Goal: Transaction & Acquisition: Obtain resource

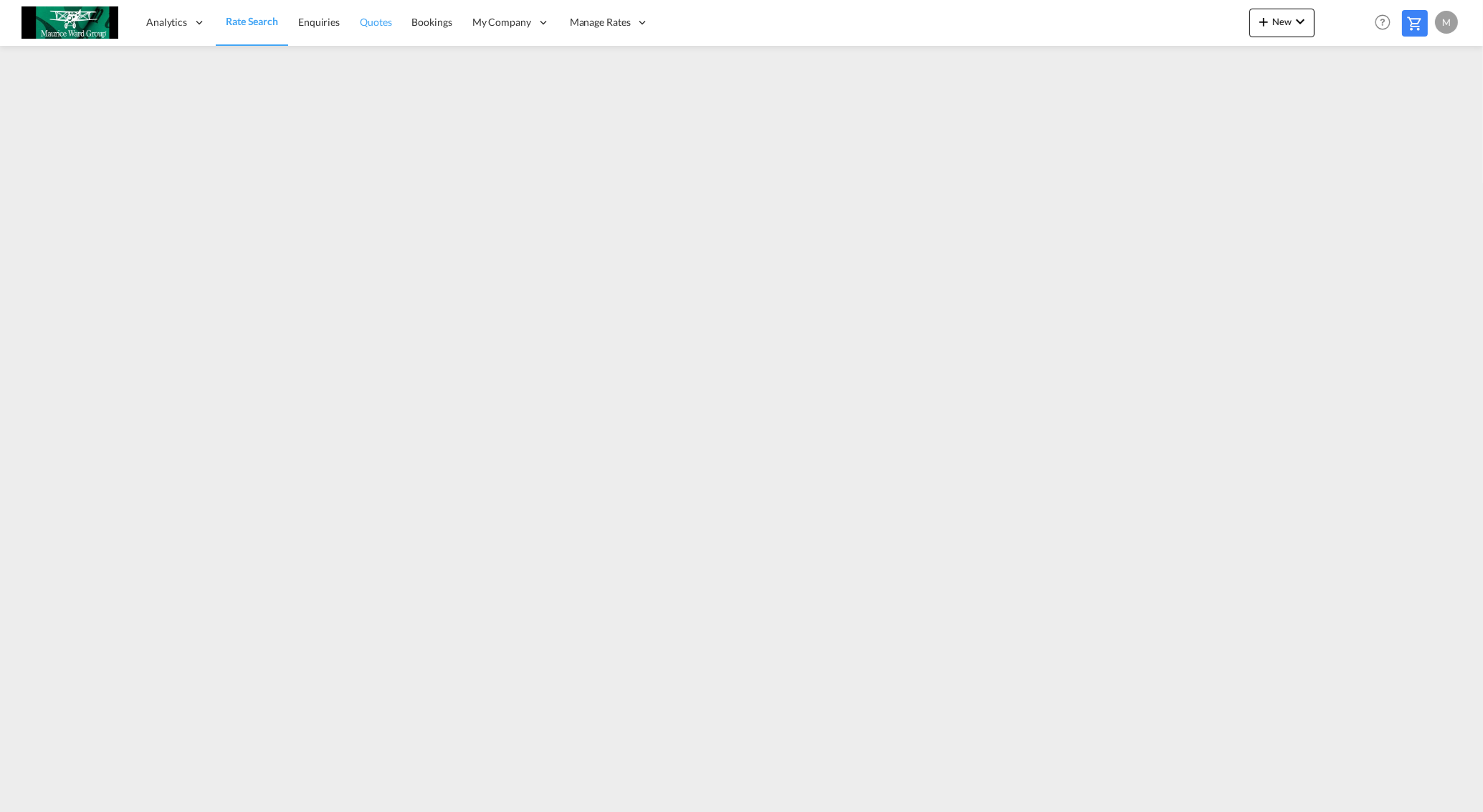
click at [375, 20] on span "Quotes" at bounding box center [375, 22] width 32 height 12
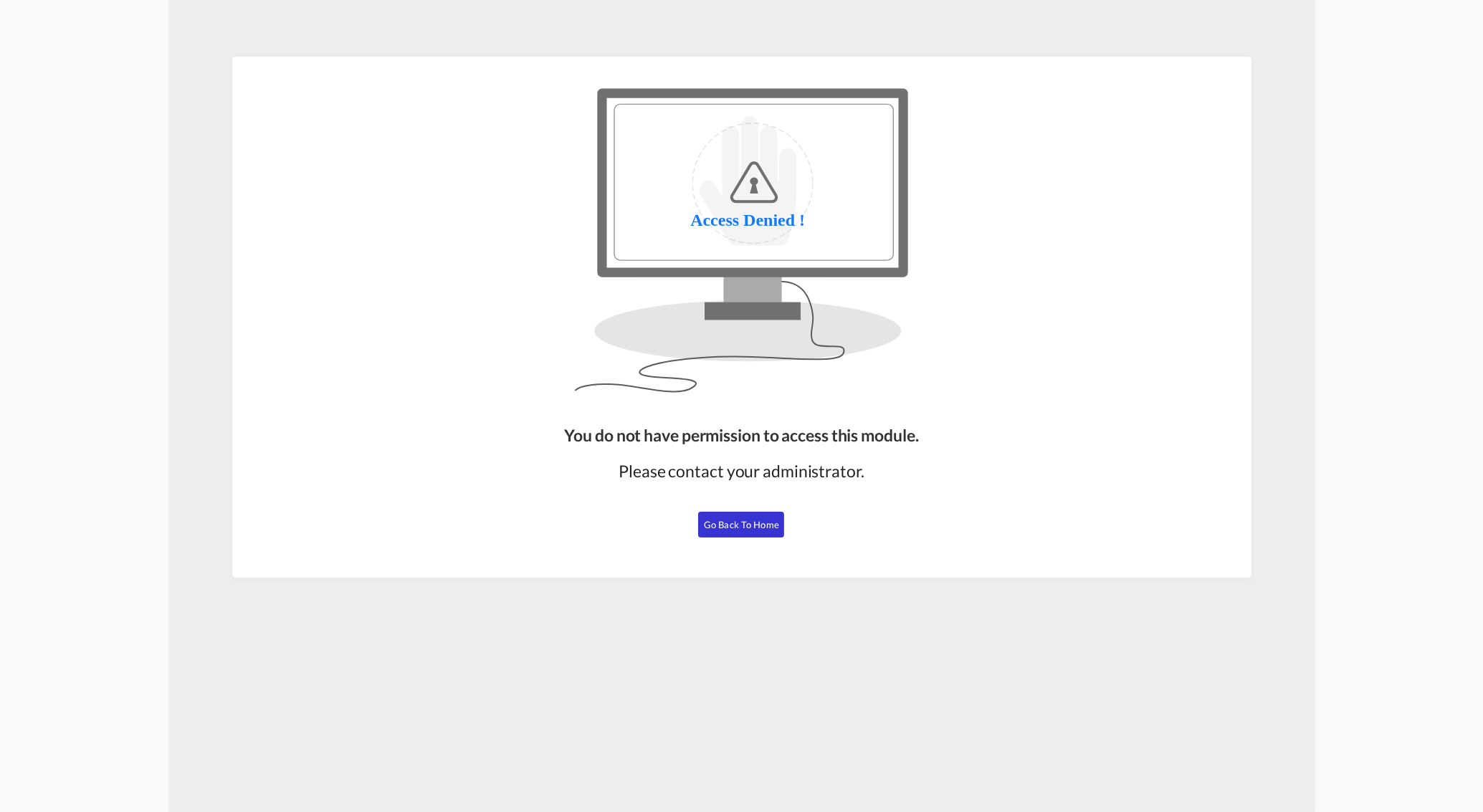
click at [740, 530] on button "Go Back to Home" at bounding box center [741, 525] width 86 height 26
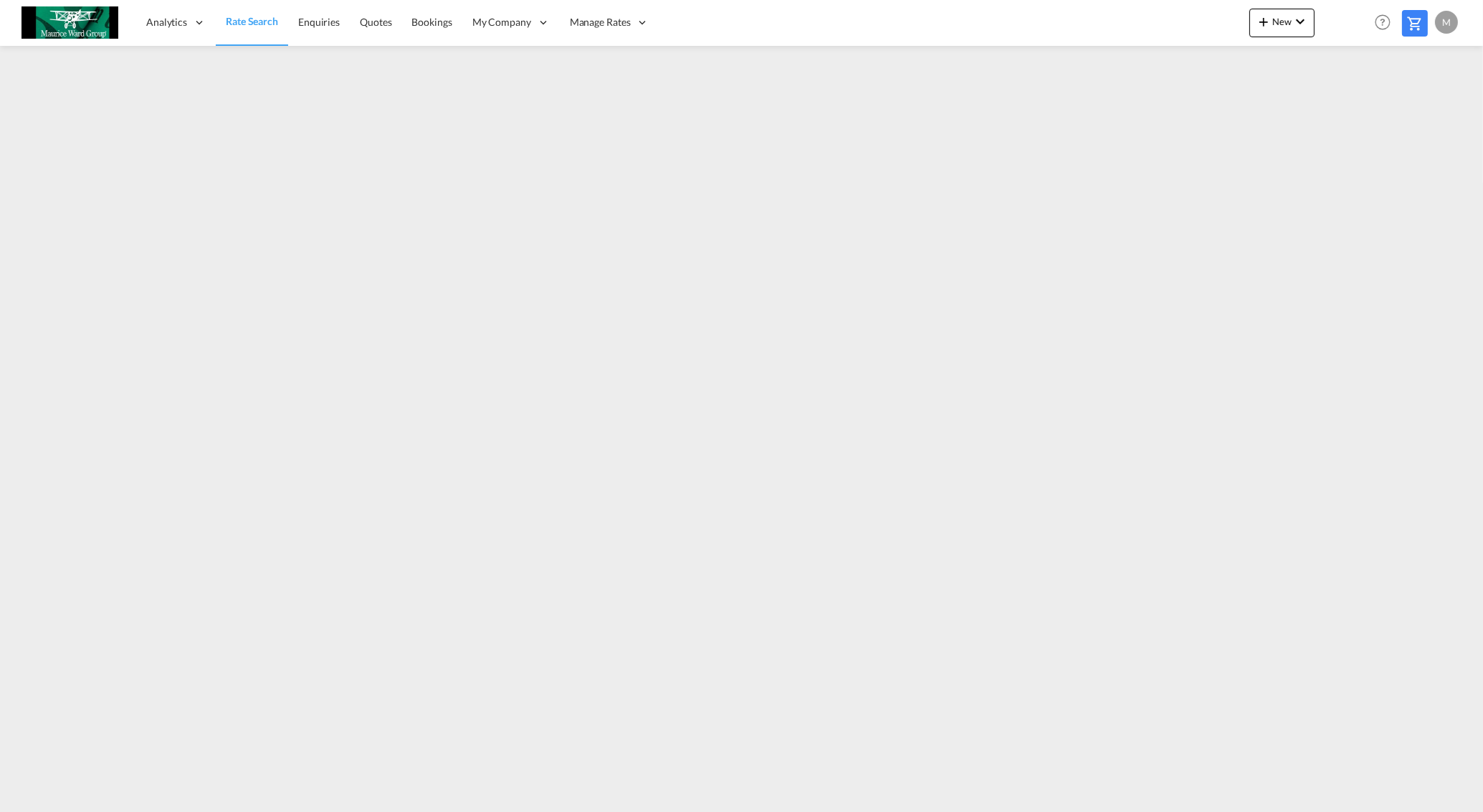
click at [235, 22] on span "Rate Search" at bounding box center [252, 21] width 53 height 12
click at [1279, 20] on span "New" at bounding box center [1282, 21] width 53 height 12
click at [1341, 60] on span "Ratecard" at bounding box center [1341, 60] width 15 height 29
click at [246, 19] on span "Rate Search" at bounding box center [251, 22] width 52 height 12
